Goal: Task Accomplishment & Management: Use online tool/utility

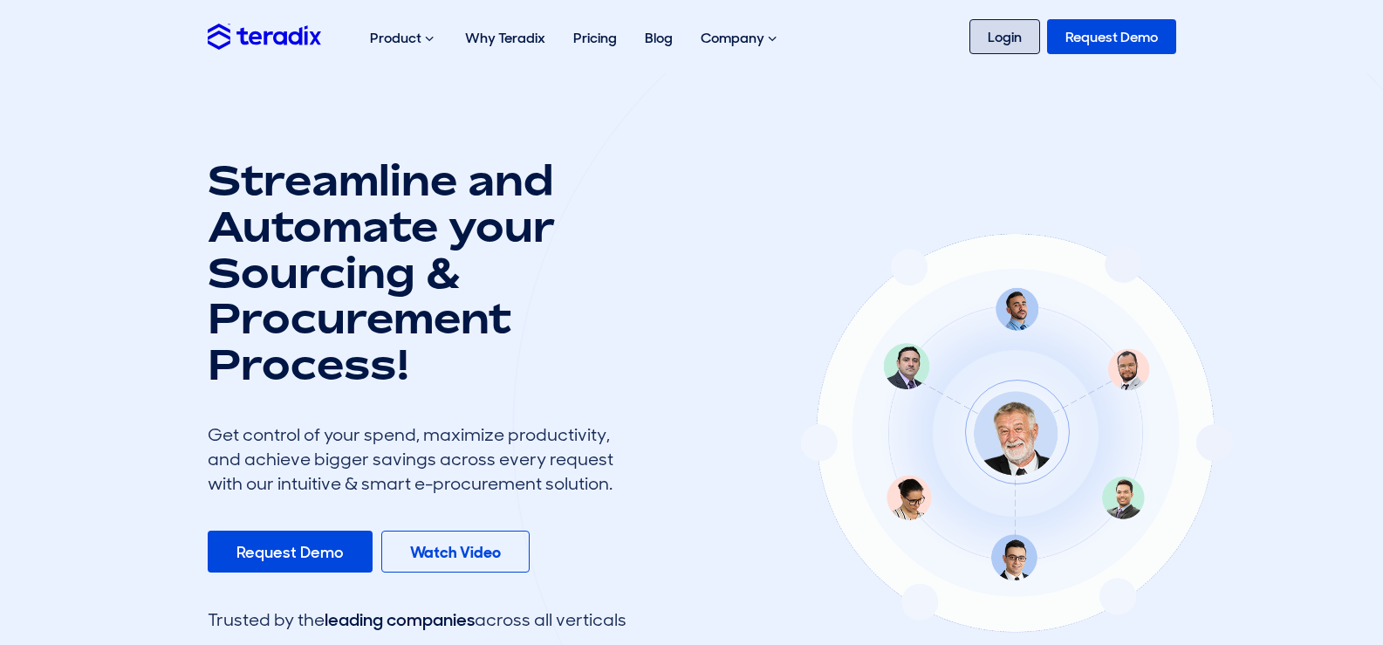
click at [985, 49] on link "Login" at bounding box center [1004, 36] width 71 height 35
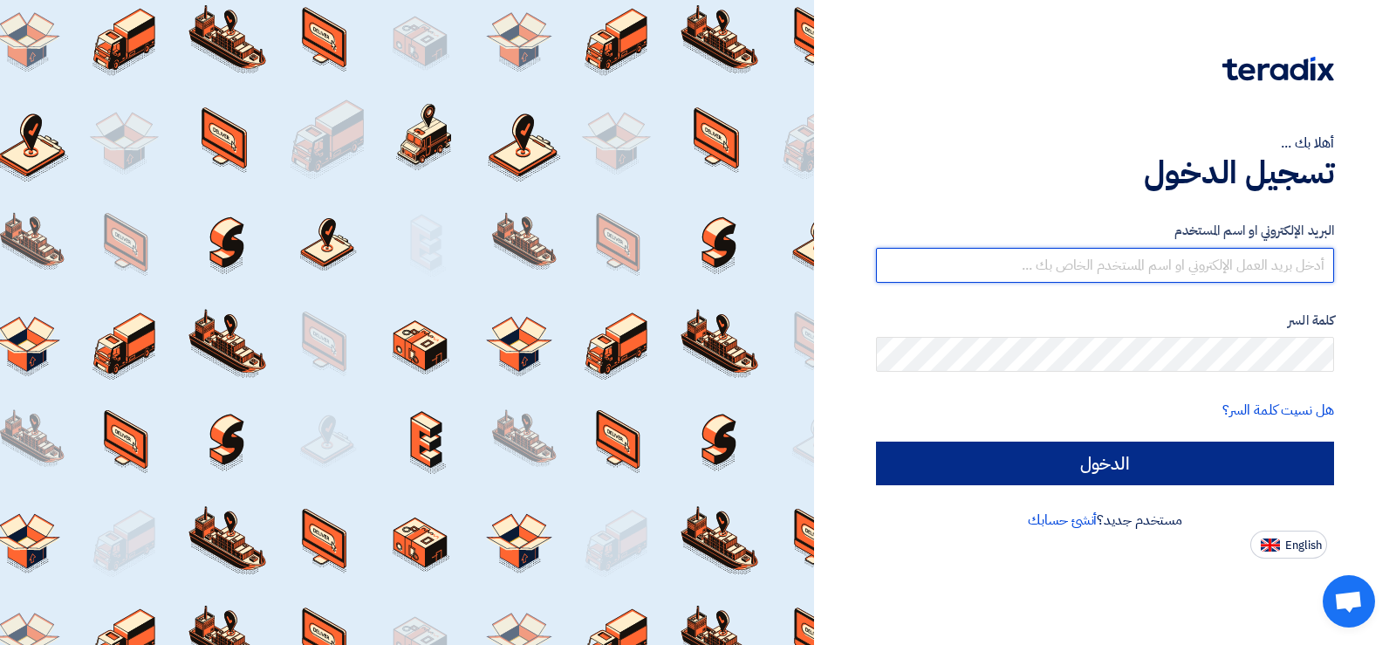
type input "[EMAIL_ADDRESS][DOMAIN_NAME]"
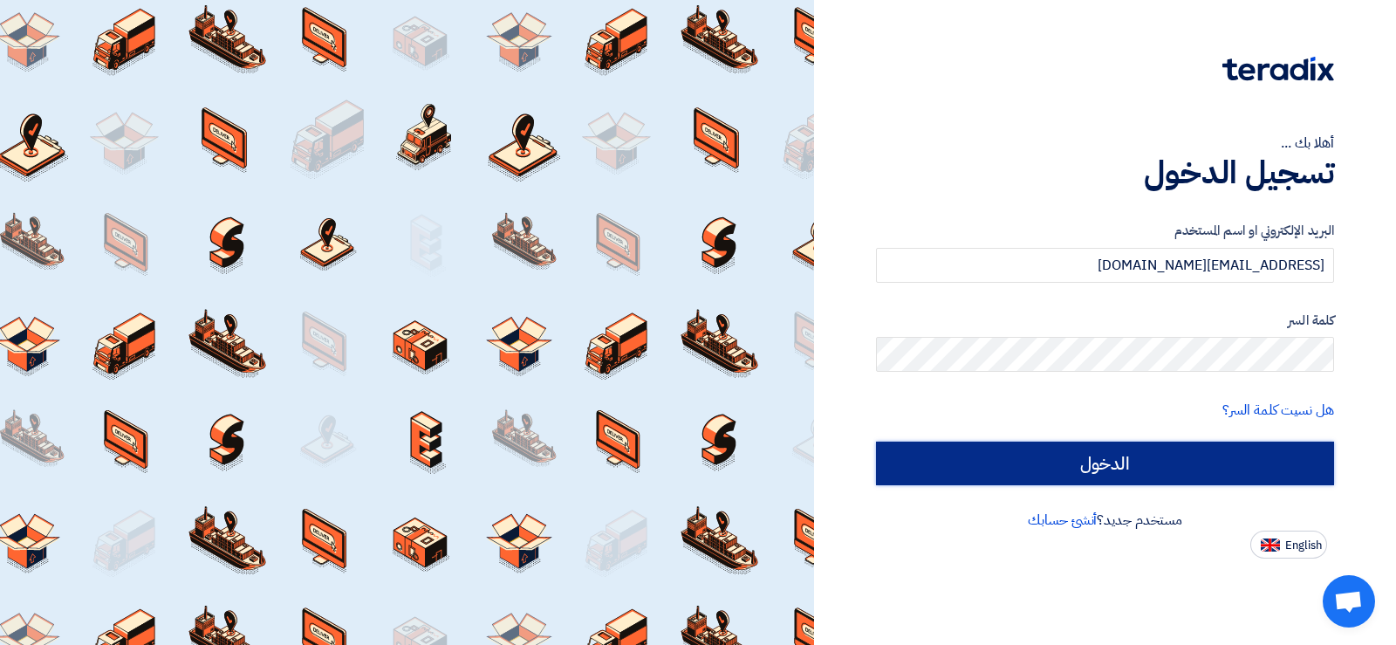
click at [1100, 469] on input "الدخول" at bounding box center [1105, 463] width 458 height 44
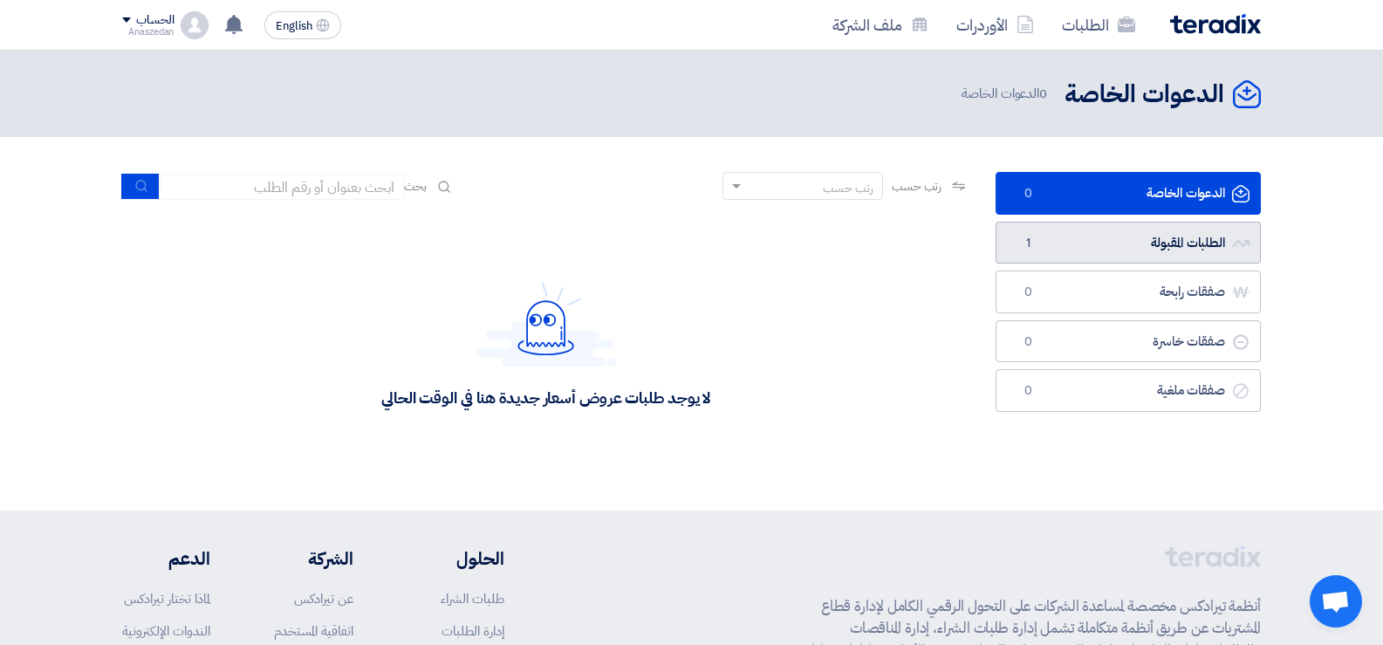
click at [1152, 251] on link "الطلبات المقبولة الطلبات المقبولة 1" at bounding box center [1127, 243] width 265 height 43
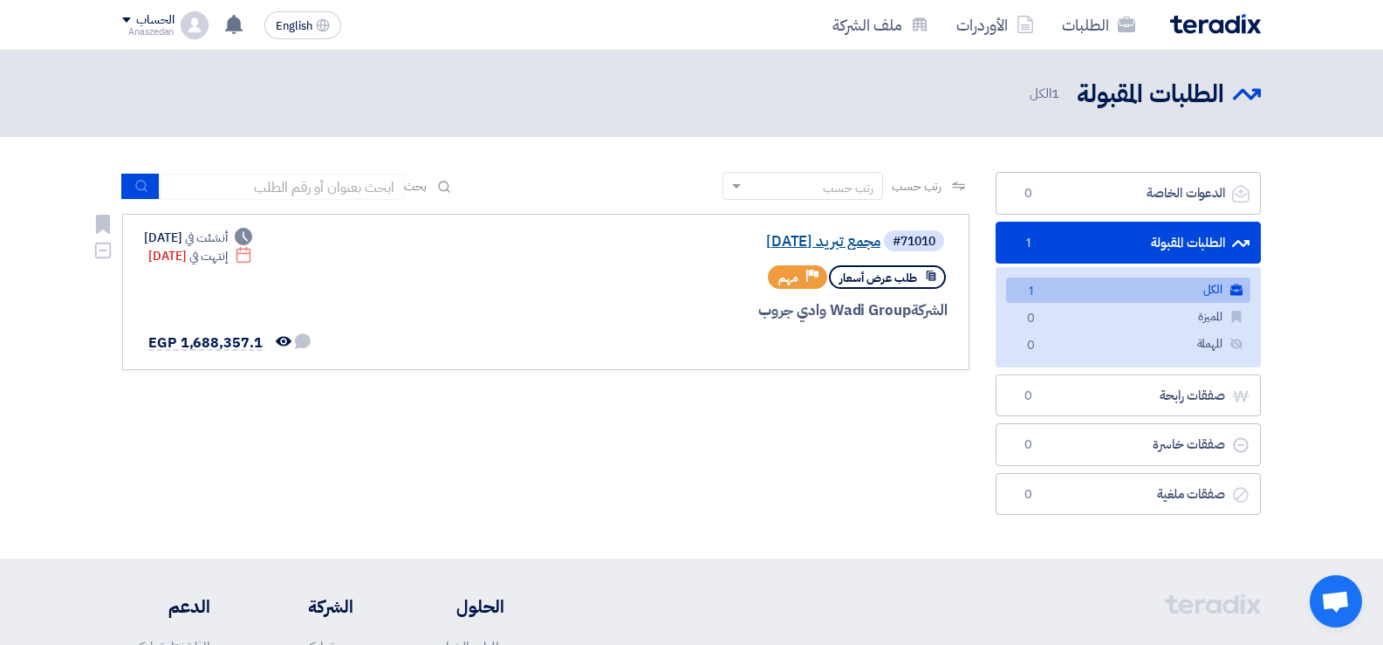
click at [781, 240] on link "مجمع تبريد [DATE]" at bounding box center [705, 242] width 349 height 16
